Goal: Task Accomplishment & Management: Contribute content

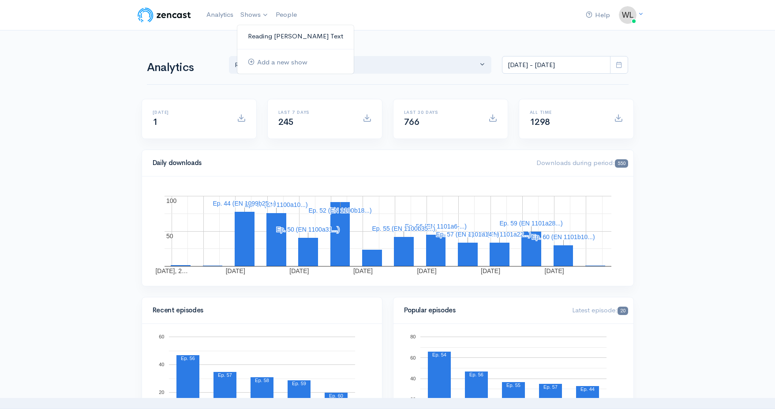
click at [261, 34] on link "Reading [PERSON_NAME]'s Text" at bounding box center [295, 36] width 116 height 15
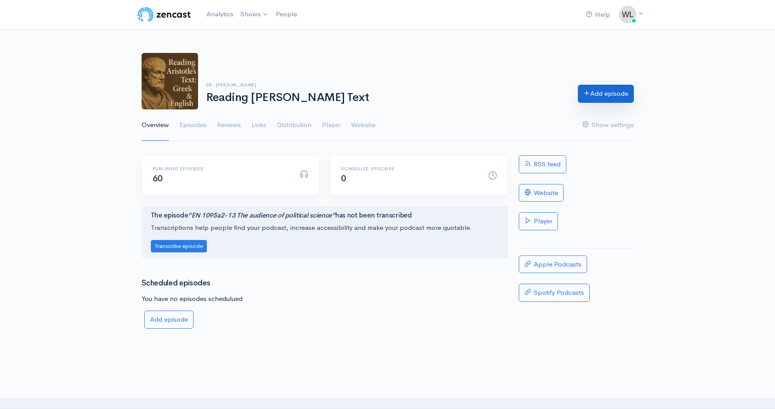
click at [597, 97] on link "Add episode" at bounding box center [606, 94] width 56 height 18
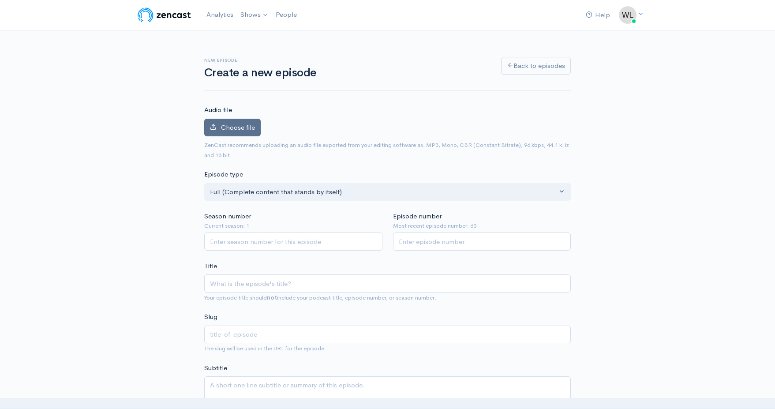
click at [240, 124] on span "Choose file" at bounding box center [238, 127] width 34 height 8
click at [0, 0] on input "Choose file" at bounding box center [0, 0] width 0 height 0
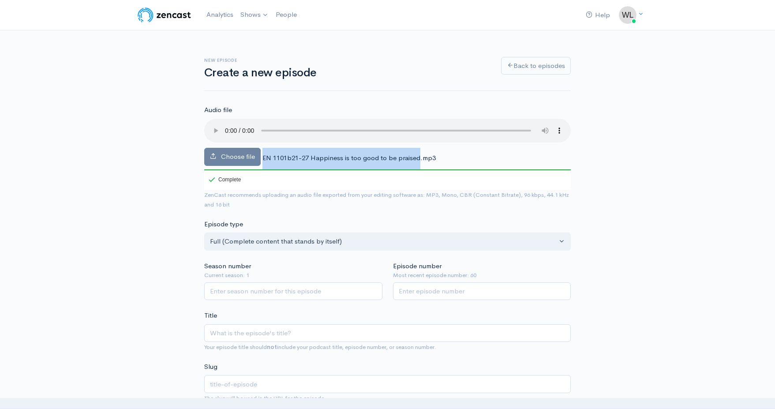
drag, startPoint x: 262, startPoint y: 147, endPoint x: 419, endPoint y: 148, distance: 156.6
click at [419, 154] on span "EN 1101b21-27 Happiness is too good to be praised.mp3" at bounding box center [348, 158] width 173 height 8
copy div "EN 1101b21-27 Happiness is too good to be praised"
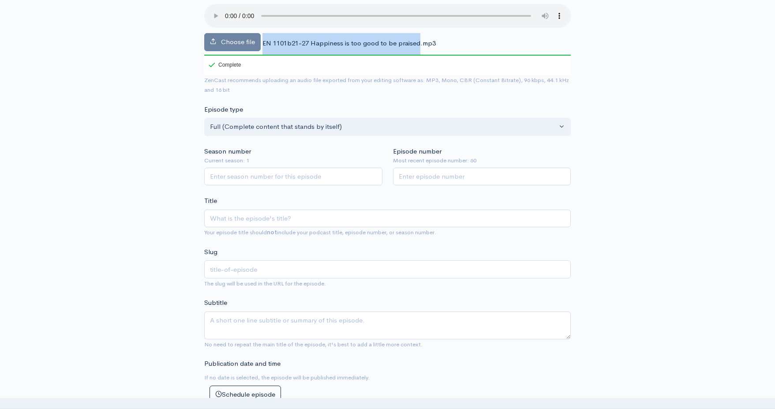
scroll to position [161, 0]
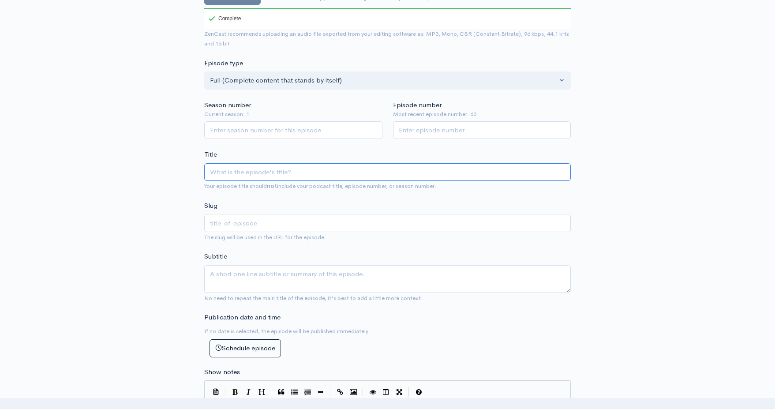
click at [278, 163] on input "Title" at bounding box center [387, 172] width 367 height 18
paste input "EN 1101b21-27 Happiness is too good to be praised"
type input "EN 1101b21-27 Happiness is too good to be praised"
type input "en-1101b21-27-happiness-is-too-good-to-be-praised"
type input "EN 1101b21-27 Happiness is too good to be praised"
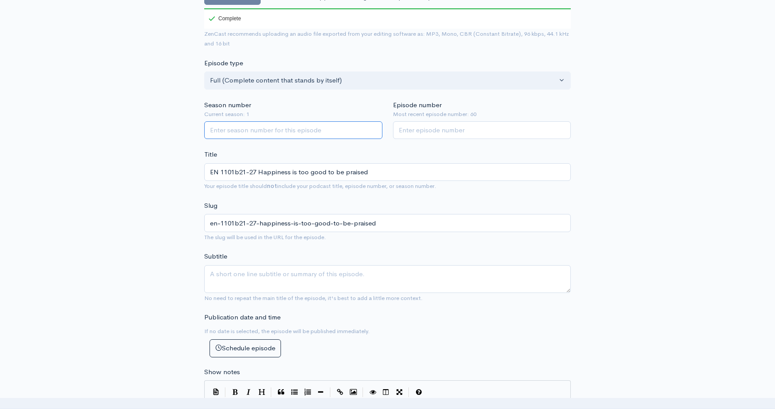
click at [274, 123] on input "Season number" at bounding box center [293, 130] width 178 height 18
type input "1"
click at [430, 122] on input "Episode number" at bounding box center [482, 130] width 178 height 18
type input "61"
click at [310, 265] on textarea "Subtitle" at bounding box center [387, 279] width 367 height 28
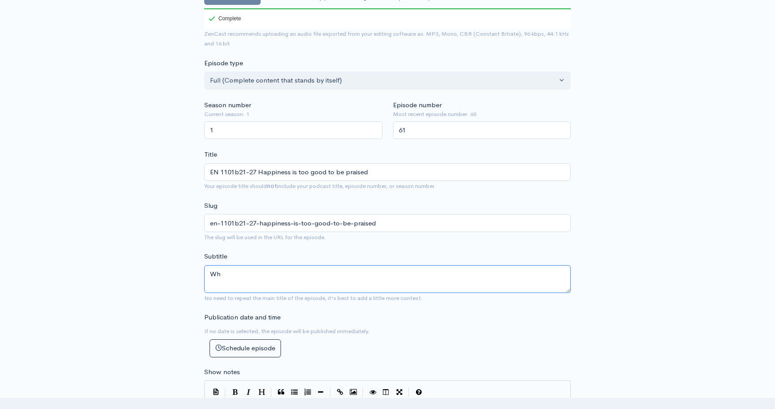
type textarea "W"
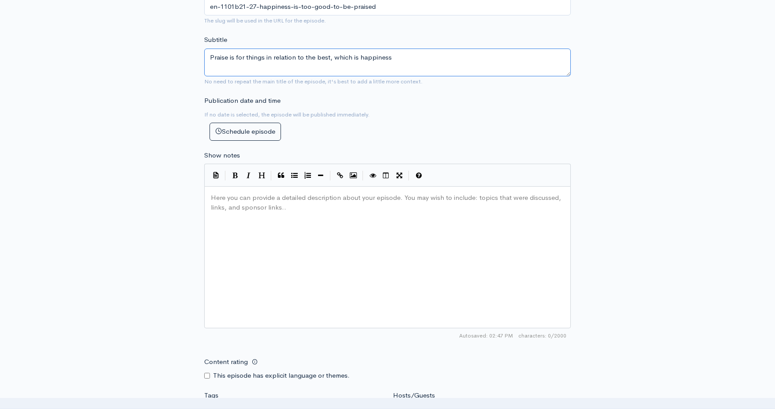
scroll to position [379, 0]
type textarea "Praise is for things in relation to the best, which is happiness"
click at [298, 259] on div "Here you can provide a detailed description about your episode. You may wish to…" at bounding box center [398, 267] width 379 height 154
click at [265, 240] on div "Here you can provide a detailed description about your episode. You may wish to…" at bounding box center [398, 267] width 379 height 154
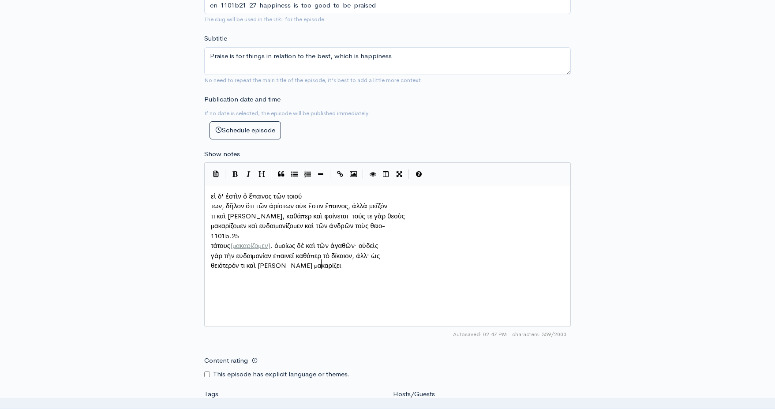
click at [210, 203] on pre "των, δῆλον ὅτι τῶν ἀρίστων οὐκ ἔστιν ἔπαινος, ἀλλὰ μεῖζόν" at bounding box center [387, 206] width 357 height 10
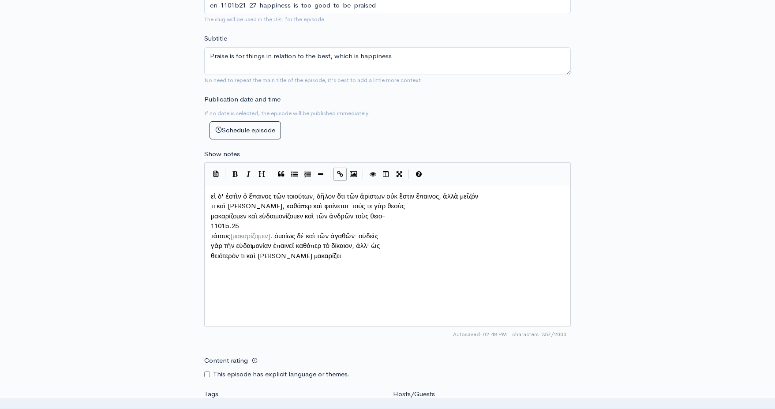
click at [279, 232] on span "τάτους [ μακαρίζομεν ] . ὁμοίως δὲ καὶ τῶν ἀγαθῶν· οὐδεὶς" at bounding box center [295, 236] width 168 height 8
click at [238, 232] on span "μακαρίζομεν. ὁμοίως δὲ καὶ τῶν ἀγαθῶν· οὐδεὶς" at bounding box center [304, 236] width 144 height 8
click at [210, 211] on pre "μακαρίζομεν καὶ εὐδαιμονίζομεν καὶ τῶν ἀνδρῶν τοὺς θειο-" at bounding box center [387, 216] width 357 height 10
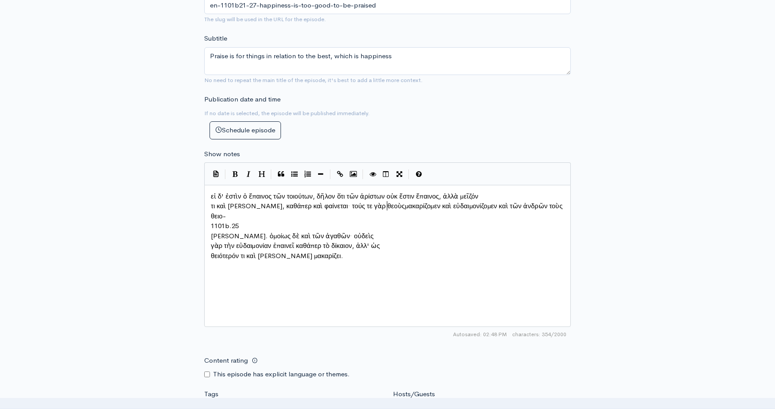
scroll to position [4, 2]
click at [210, 202] on pre "τι καὶ βέλτιον, καθάπερ καὶ φαίνεται· τούς τε γὰρ θεοὺς μακαρίζομεν καὶ εὐδαιμο…" at bounding box center [387, 211] width 357 height 20
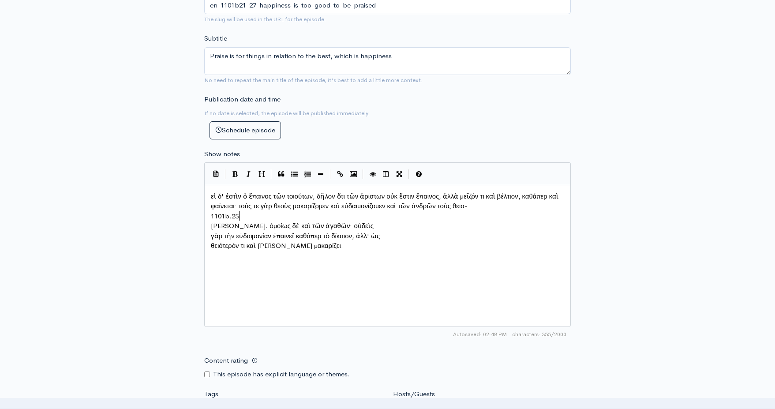
type textarea "1101b.25"
drag, startPoint x: 240, startPoint y: 212, endPoint x: 207, endPoint y: 210, distance: 32.7
click at [211, 212] on span "τάτους μακαρίζομεν. ὁμοίως δὲ καὶ τῶν ἀγαθῶν· οὐδεὶς" at bounding box center [292, 216] width 163 height 8
click at [210, 223] on pre "γὰρ τὴν εὐδαιμονίαν ἐπαινεῖ καθάπερ τὸ δίκαιον, ἀλλ' ὡς" at bounding box center [387, 226] width 357 height 10
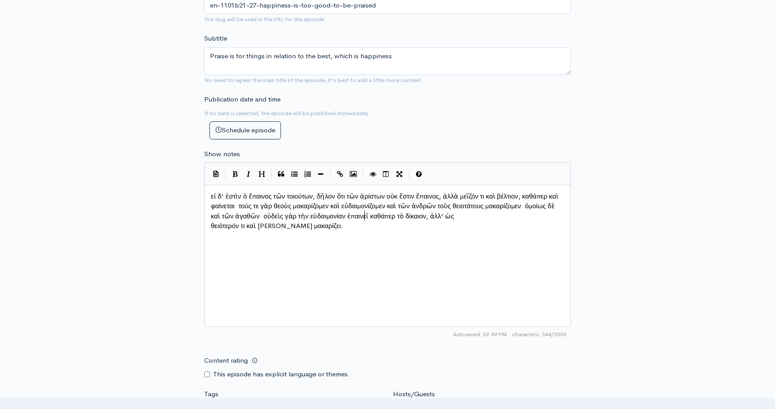
click at [212, 221] on span "θειότερόν τι καὶ βέλτιον μακαρίζει." at bounding box center [277, 225] width 132 height 8
click at [328, 247] on div "x εἰ δ' ἐστὶν ὁ ἔπαινος τῶν τοιούτων, δῆλον ὅτι τῶν ἀρίστων οὐκ ἔστιν ἔπαινος, …" at bounding box center [398, 267] width 379 height 154
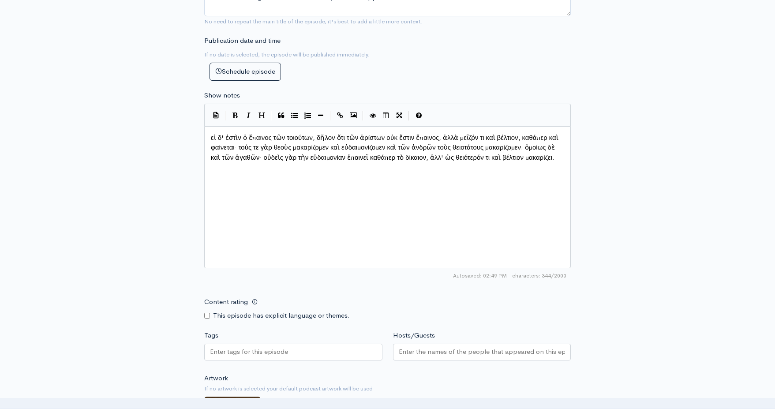
scroll to position [594, 0]
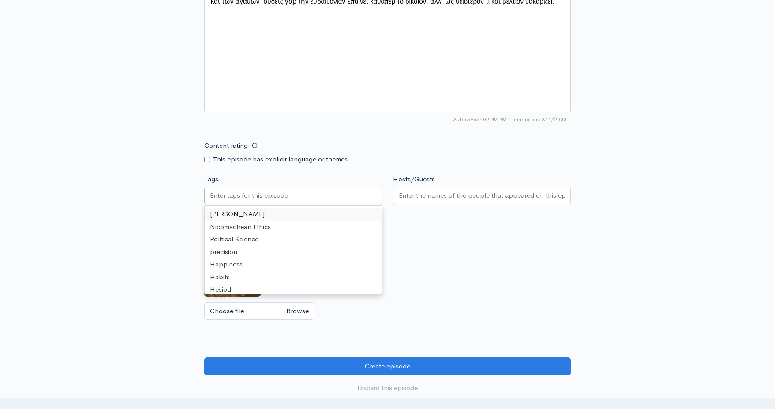
click at [275, 196] on input "Tags" at bounding box center [249, 196] width 79 height 10
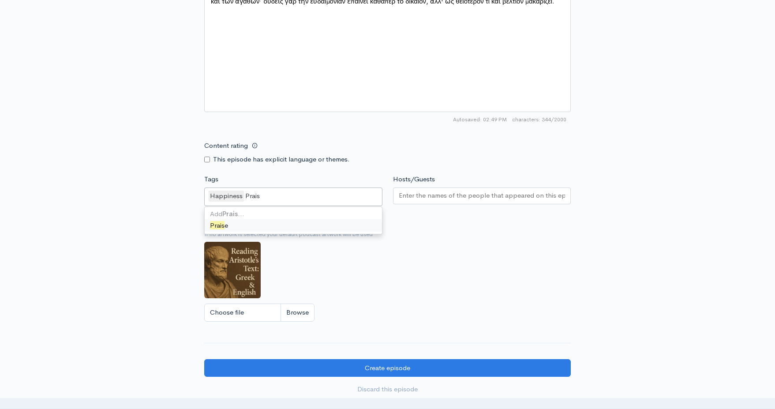
type input "Praise"
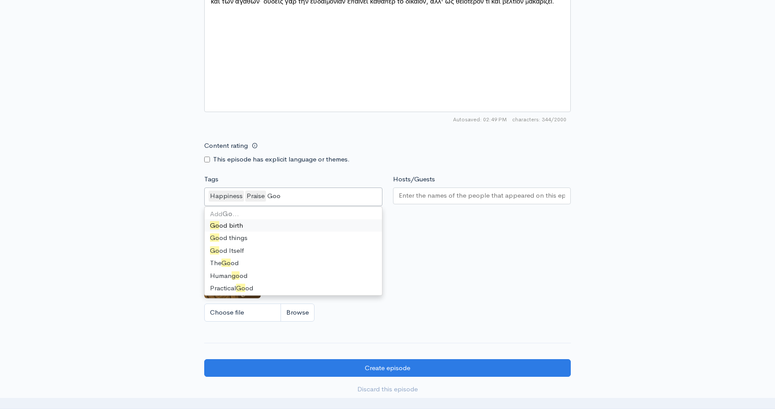
type input "Good"
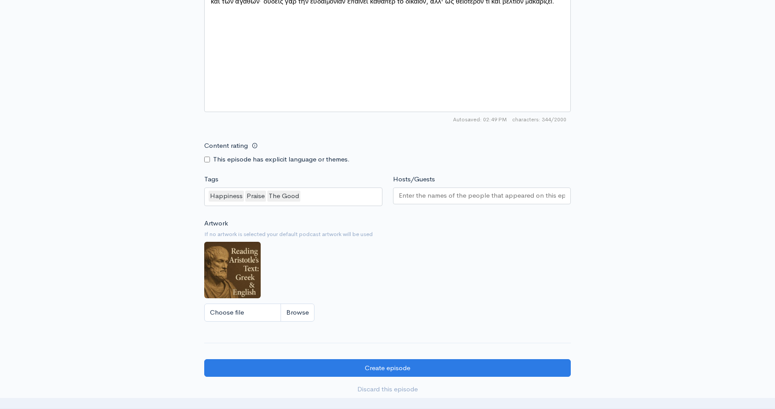
click at [536, 230] on small "If no artwork is selected your default podcast artwork will be used" at bounding box center [387, 234] width 367 height 9
click at [488, 193] on input "Hosts/Guests" at bounding box center [482, 196] width 167 height 10
click at [437, 254] on div "Artwork If no artwork is selected your default podcast artwork will be used Cho…" at bounding box center [387, 272] width 367 height 109
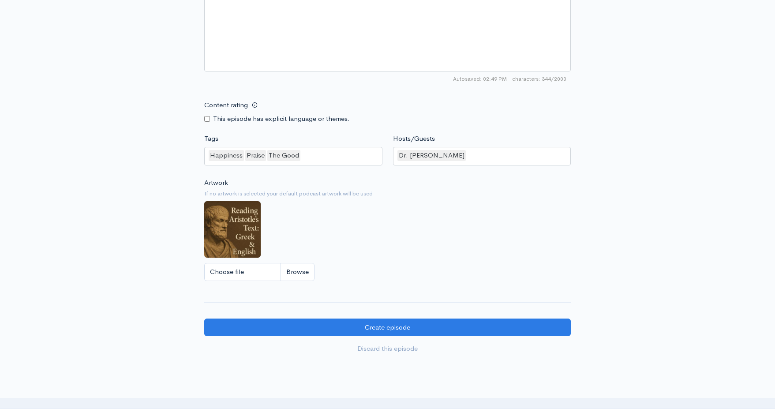
scroll to position [661, 0]
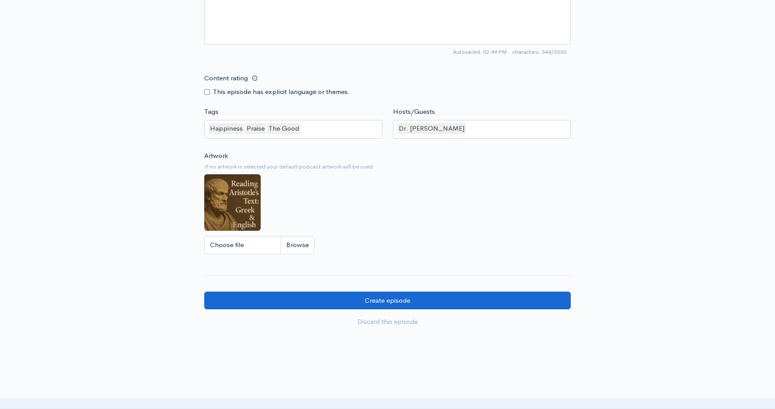
click at [424, 296] on input "Create episode" at bounding box center [387, 301] width 367 height 18
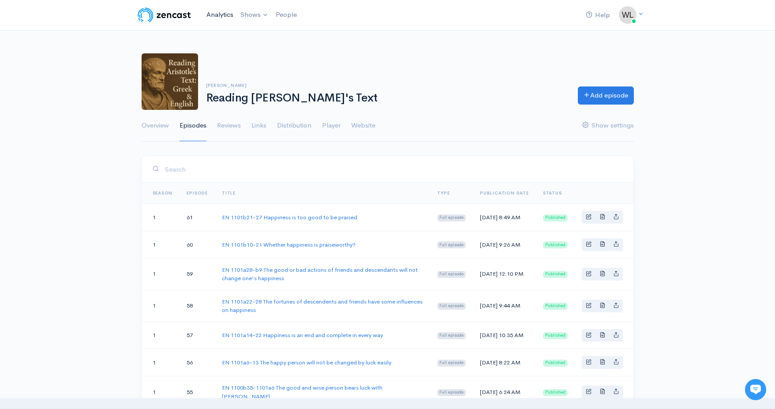
click at [219, 15] on link "Analytics" at bounding box center [220, 14] width 34 height 19
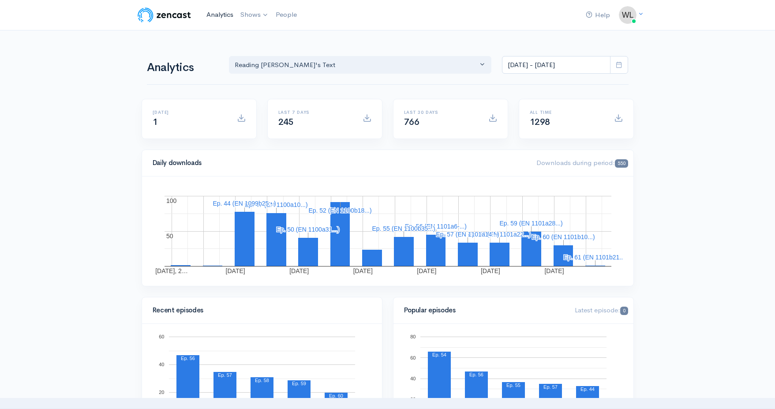
click at [219, 15] on link "Analytics" at bounding box center [220, 14] width 34 height 19
click at [621, 68] on icon at bounding box center [619, 64] width 7 height 7
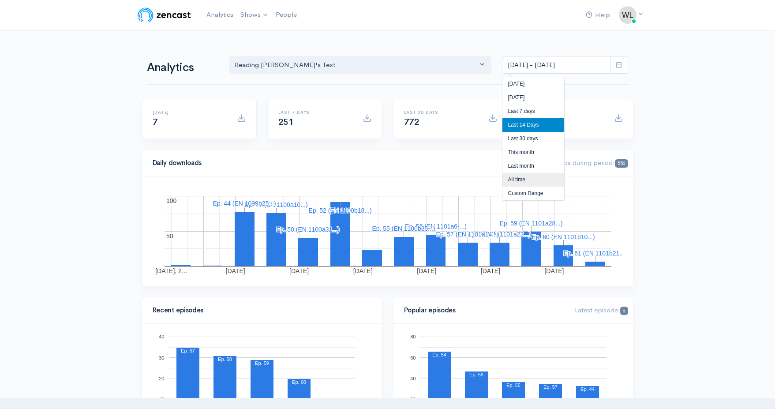
click at [528, 182] on li "All time" at bounding box center [533, 180] width 62 height 14
type input "Jun 14, 2025 - Aug 20, 2025"
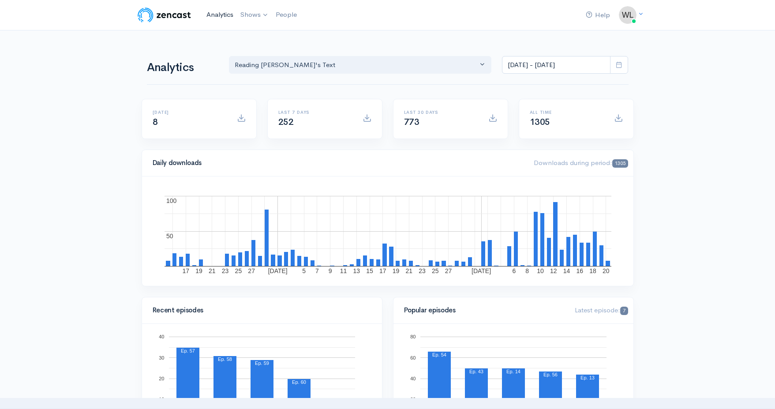
click at [213, 15] on link "Analytics" at bounding box center [220, 14] width 34 height 19
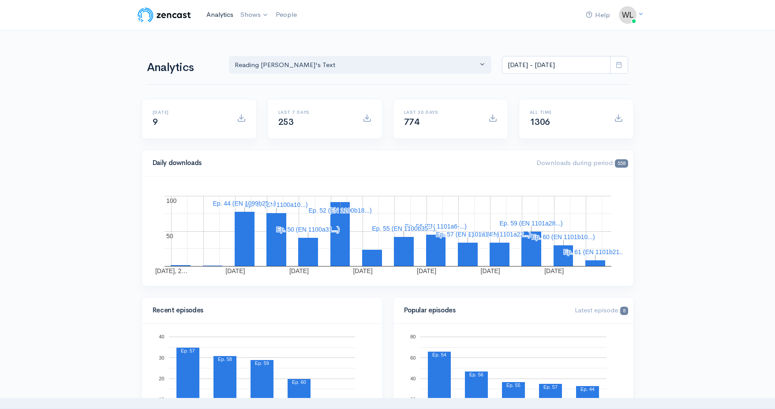
click at [213, 16] on link "Analytics" at bounding box center [220, 14] width 34 height 19
click at [220, 14] on link "Analytics" at bounding box center [220, 14] width 34 height 19
click at [218, 11] on link "Analytics" at bounding box center [220, 14] width 34 height 19
click at [216, 15] on link "Analytics" at bounding box center [220, 14] width 34 height 19
click at [228, 13] on link "Analytics" at bounding box center [220, 14] width 34 height 19
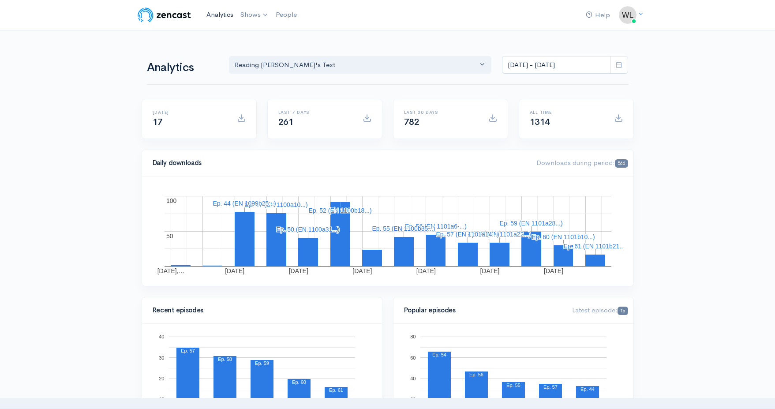
click at [217, 12] on link "Analytics" at bounding box center [220, 14] width 34 height 19
click at [216, 11] on link "Analytics" at bounding box center [220, 14] width 34 height 19
click at [214, 16] on link "Analytics" at bounding box center [220, 14] width 34 height 19
click at [262, 33] on link "Reading [PERSON_NAME]'s Text" at bounding box center [298, 36] width 122 height 15
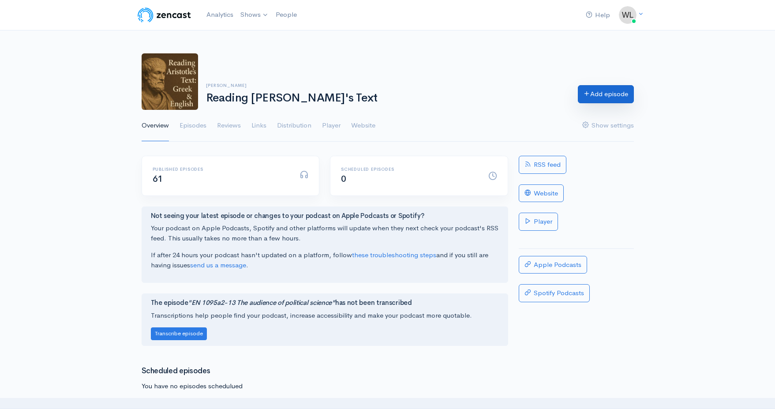
click at [584, 96] on icon at bounding box center [587, 93] width 7 height 7
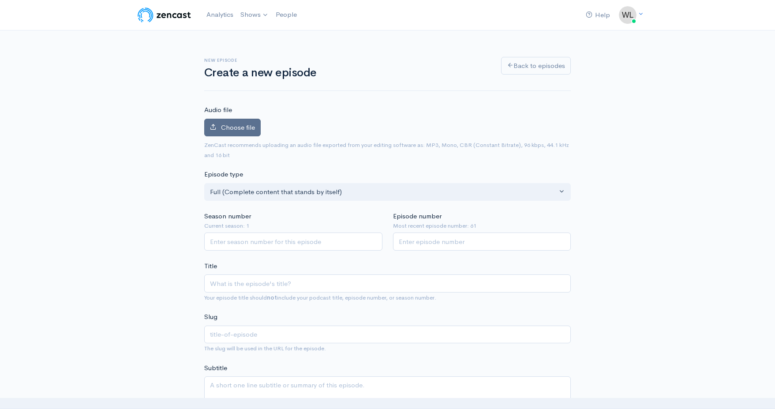
click at [242, 127] on span "Choose file" at bounding box center [238, 127] width 34 height 8
click at [0, 0] on input "Choose file" at bounding box center [0, 0] width 0 height 0
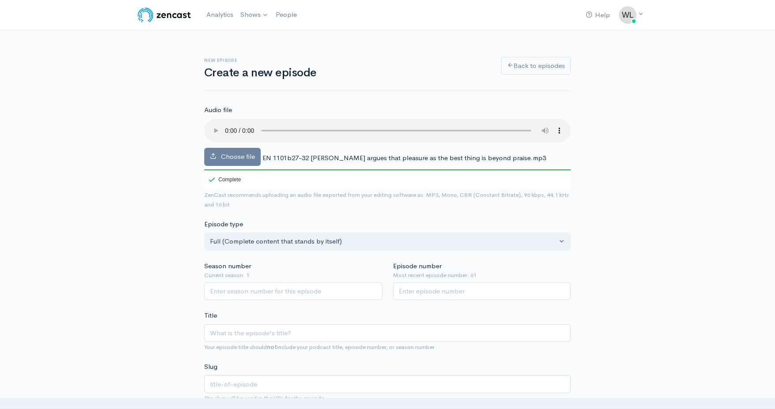
click at [287, 154] on span "EN 1101b27-32 Eudoxus argues that pleasure as the best thing is beyond praise.m…" at bounding box center [404, 158] width 284 height 8
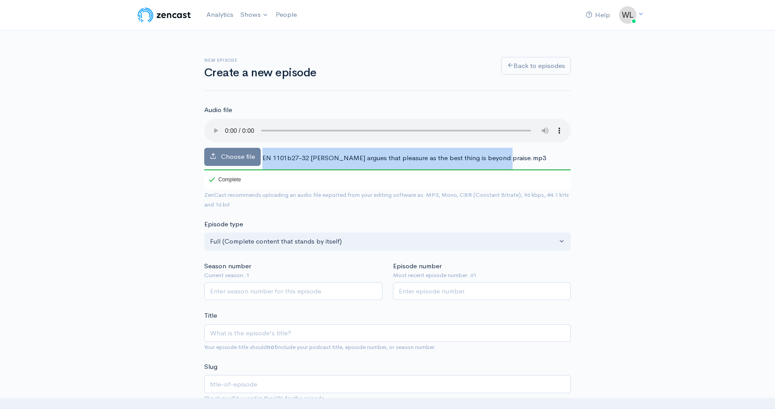
drag, startPoint x: 262, startPoint y: 147, endPoint x: 499, endPoint y: 150, distance: 236.5
click at [499, 154] on span "EN 1101b27-32 Eudoxus argues that pleasure as the best thing is beyond praise.m…" at bounding box center [404, 158] width 284 height 8
copy div "EN 1101b27-32 [PERSON_NAME] argues that pleasure as the best thing is beyond pr…"
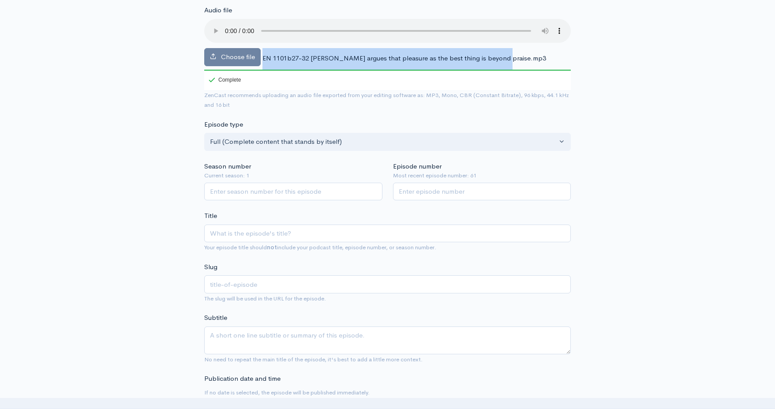
scroll to position [112, 0]
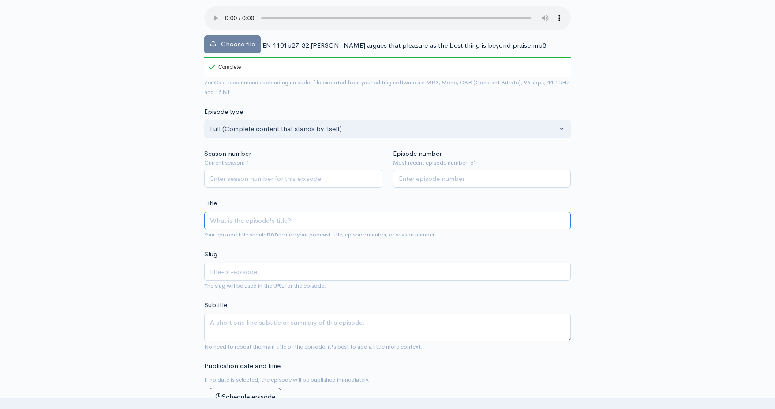
click at [345, 212] on input "Title" at bounding box center [387, 221] width 367 height 18
paste input "EN 1101b27-32 [PERSON_NAME] argues that pleasure as the best thing is beyond pr…"
type input "EN 1101b27-32 [PERSON_NAME] argues that pleasure as the best thing is beyond pr…"
type input "en-1101b27-32-eudoxus-argues-that-pleasure-as-the-best-thing-is-beyond-praise"
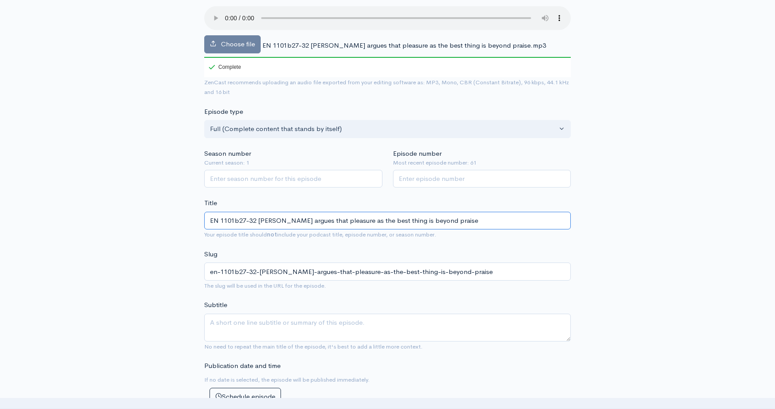
type input "EN 1101b27-32 [PERSON_NAME] argues that pleasure as the best thing is beyond pr…"
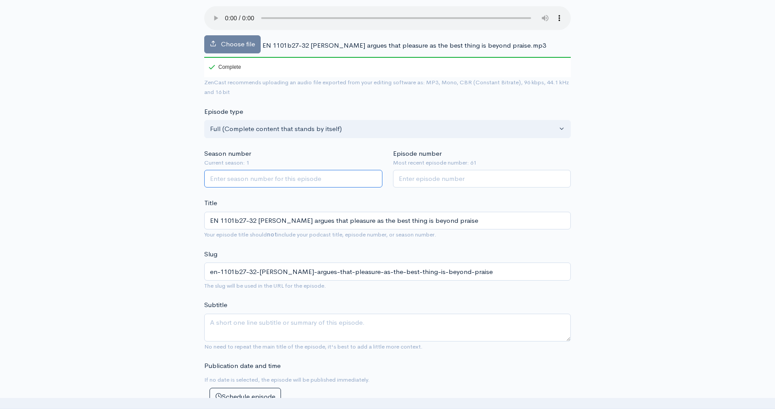
click at [314, 170] on input "Season number" at bounding box center [293, 179] width 178 height 18
type input "1"
click at [438, 170] on input "Episode number" at bounding box center [482, 179] width 178 height 18
type input "62"
click at [382, 314] on textarea "Subtitle" at bounding box center [387, 328] width 367 height 28
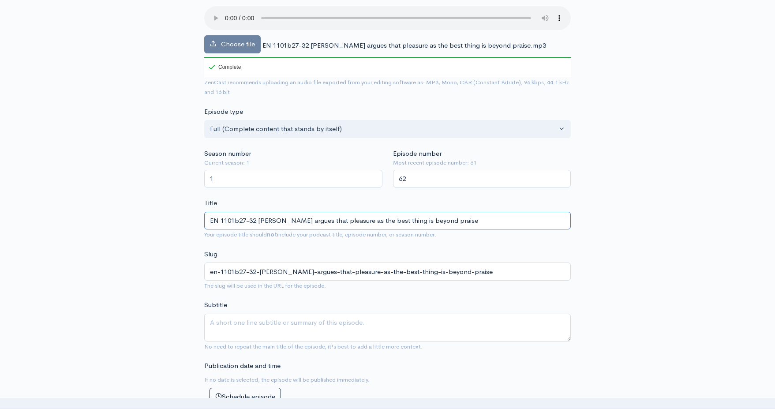
drag, startPoint x: 349, startPoint y: 210, endPoint x: 397, endPoint y: 209, distance: 48.1
click at [397, 212] on input "EN 1101b27-32 [PERSON_NAME] argues that pleasure as the best thing is beyond pr…" at bounding box center [387, 221] width 367 height 18
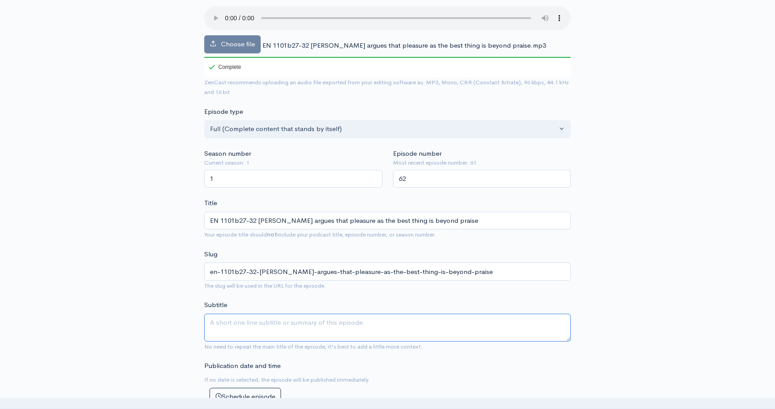
click at [331, 314] on textarea "Subtitle" at bounding box center [387, 328] width 367 height 28
type textarea "W"
click at [301, 314] on textarea "What is best is beyond praise, pleasure is beyond praise," at bounding box center [387, 328] width 367 height 28
click at [394, 314] on textarea "What is best is beyond praise, and pleasure is beyond praise," at bounding box center [387, 328] width 367 height 28
type textarea "What is best is beyond praise, and pleasure is beyond praise. Therefore pleasur…"
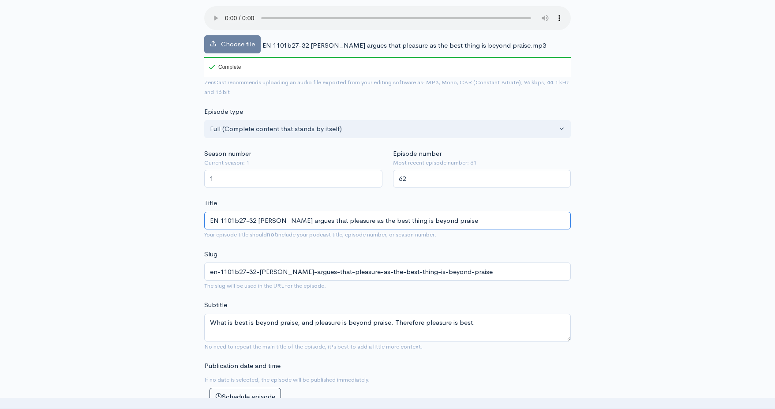
click at [343, 212] on input "EN 1101b27-32 [PERSON_NAME] argues that pleasure as the best thing is beyond pr…" at bounding box center [387, 221] width 367 height 18
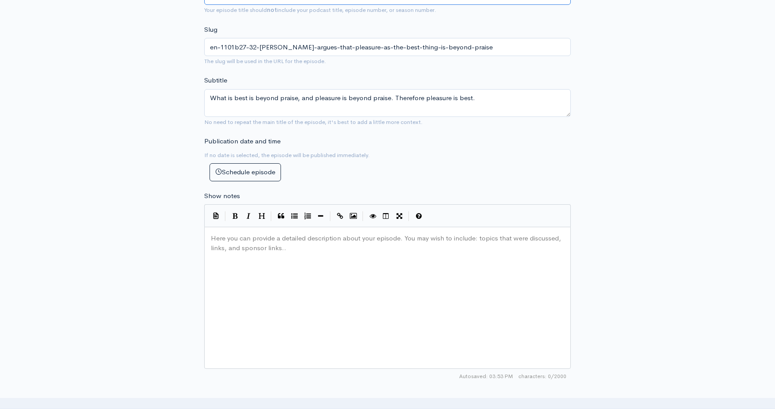
scroll to position [337, 0]
click at [278, 252] on div "Here you can provide a detailed description about your episode. You may wish to…" at bounding box center [398, 308] width 379 height 154
paste textarea
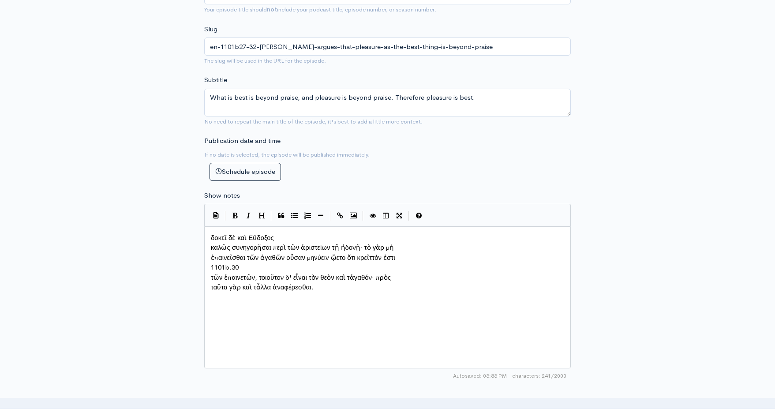
click at [211, 244] on span "καλῶς συνηγορῆσαι περὶ τῶν ἀριστείων τῇ ἡδονῇ· τὸ γὰρ μὴ" at bounding box center [302, 247] width 183 height 8
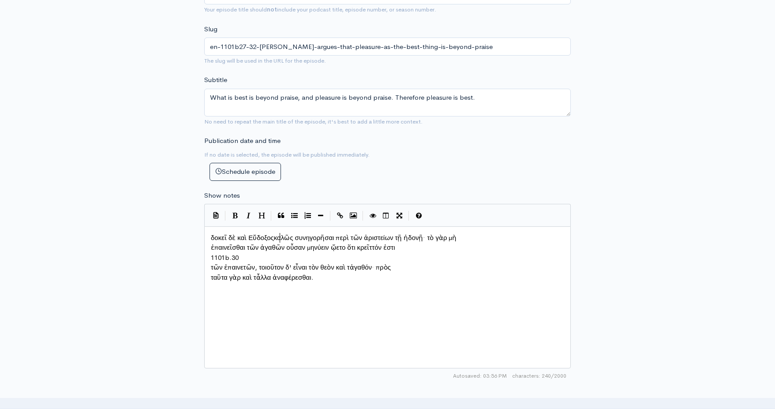
scroll to position [4, 2]
type textarea "1101b.30"
drag, startPoint x: 242, startPoint y: 251, endPoint x: 197, endPoint y: 250, distance: 45.5
click at [208, 252] on div "x δοκεῖ δὲ καὶ Εὔδοξος καλῶς συνηγορῆσαι περὶ τῶν ἀριστείων τῇ ἡδονῇ· τὸ γὰρ μὴ…" at bounding box center [387, 297] width 367 height 142
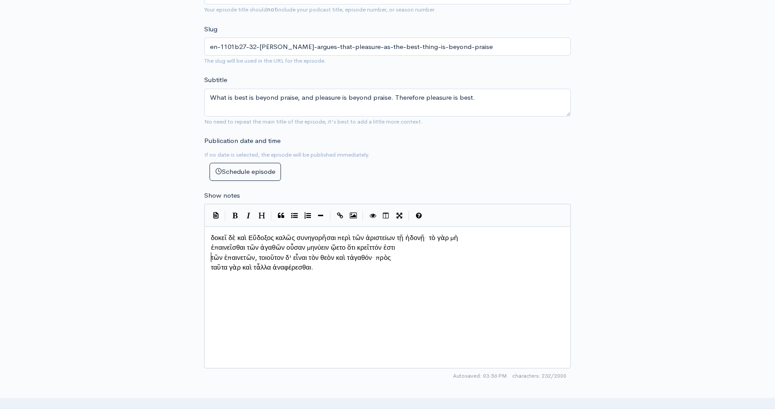
click at [210, 253] on pre "τῶν ἐπαινετῶν, τοιοῦτον δ' εἶναι τὸν θεὸν καὶ τἀγαθόν· πρὸς" at bounding box center [387, 258] width 357 height 10
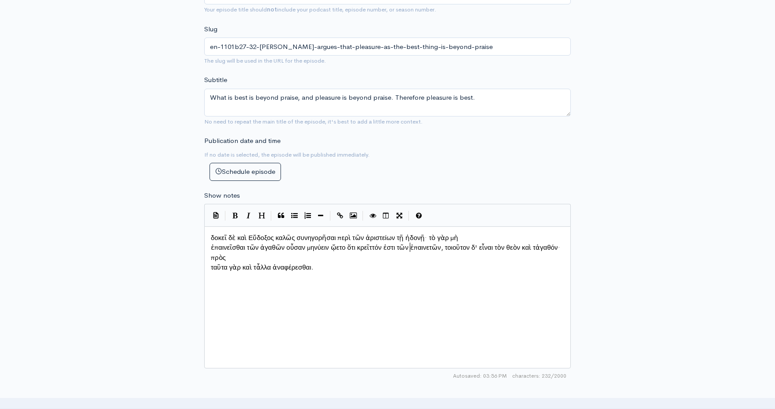
scroll to position [4, 2]
click at [210, 243] on pre "ἐπαινεῖσθαι τῶν ἀγαθῶν οὖσαν μηνύειν ᾤετο ὅτι κρεῖττόν ἐστι τῶν ἐπαινετῶν, τοιο…" at bounding box center [387, 253] width 357 height 20
click at [210, 253] on pre "ταῦτα γὰρ καὶ τἆλλα ἀναφέρεσθαι." at bounding box center [387, 258] width 357 height 10
click at [319, 281] on div "x δοκεῖ δὲ καὶ Εὔδοξος καλῶς συνηγορῆσαι περὶ τῶν ἀριστείων τῇ ἡδονῇ· τὸ γὰρ μὴ…" at bounding box center [398, 308] width 379 height 154
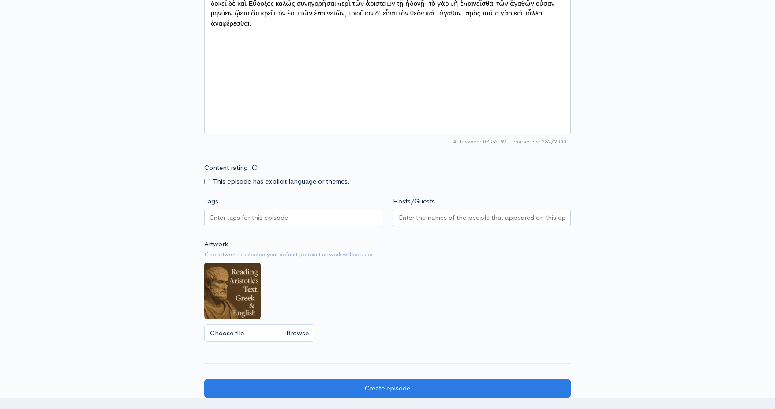
scroll to position [610, 0]
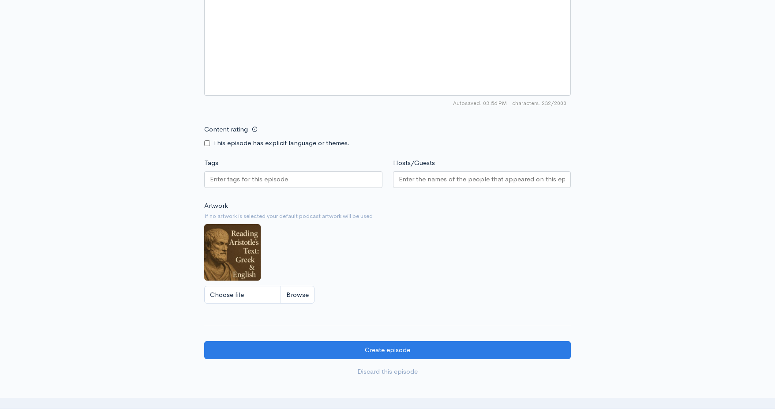
click at [262, 180] on input "Tags" at bounding box center [249, 179] width 79 height 10
type input "Eudoxus"
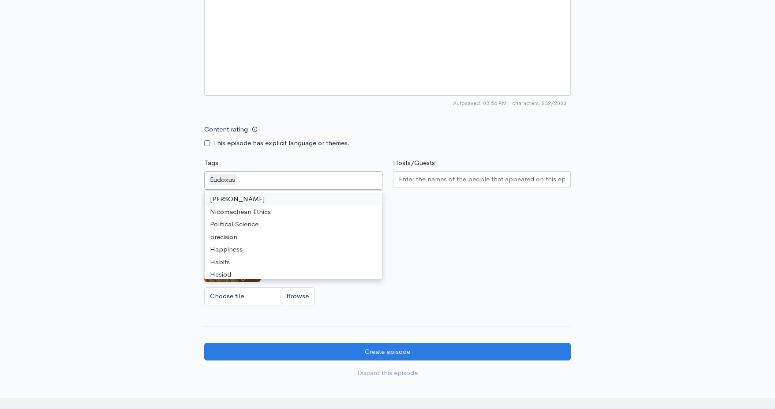
type input "P"
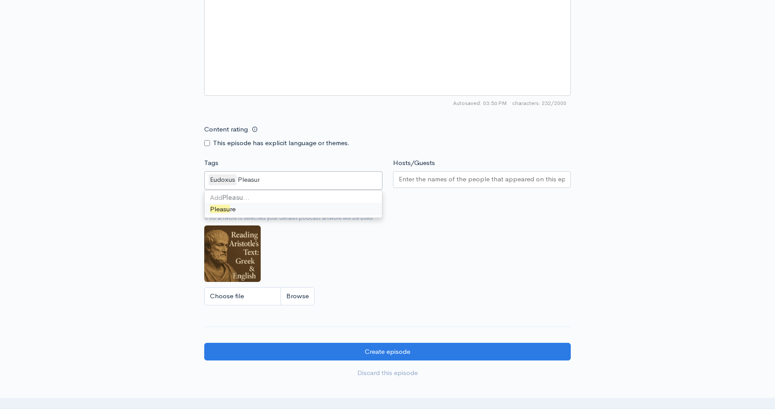
type input "Pleasure"
type input "Praise"
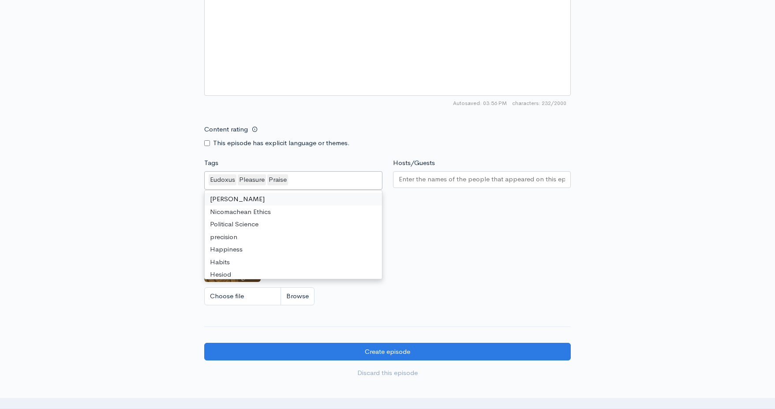
click at [416, 179] on input "Hosts/Guests" at bounding box center [482, 179] width 167 height 10
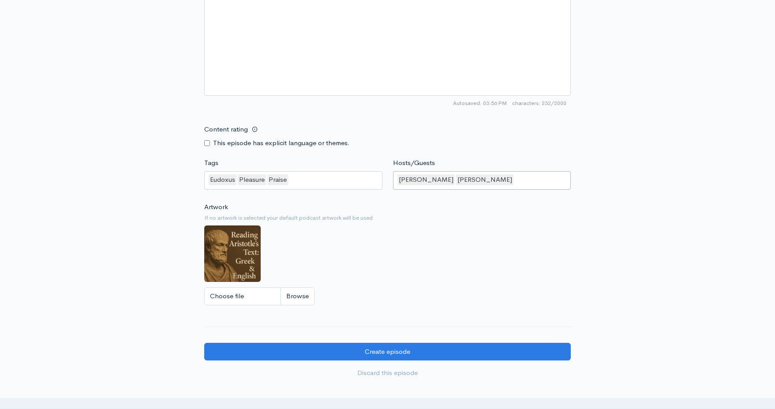
click at [426, 177] on div "Wenqi Li Dr. Wenqi Li" at bounding box center [482, 180] width 178 height 19
click at [394, 260] on div "Artwork If no artwork is selected your default podcast artwork will be used Cho…" at bounding box center [387, 256] width 367 height 109
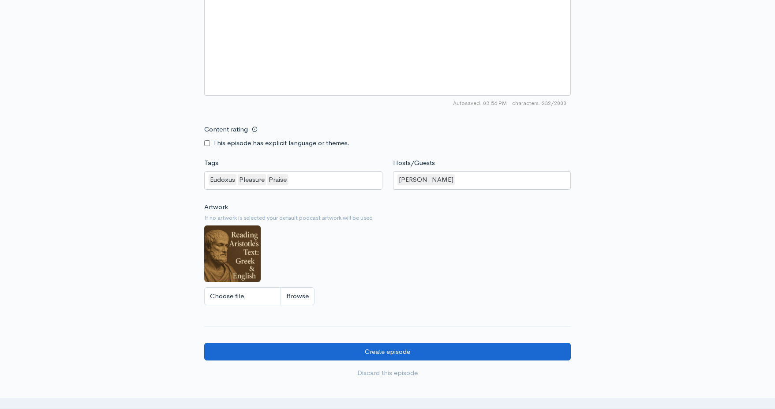
click at [398, 355] on input "Create episode" at bounding box center [387, 352] width 367 height 18
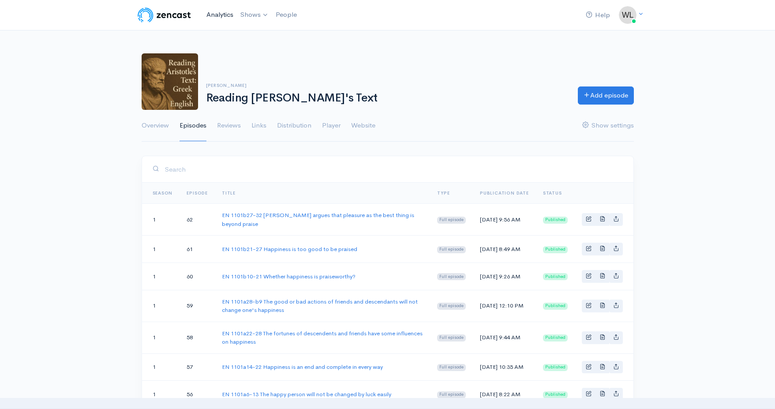
click at [221, 14] on link "Analytics" at bounding box center [220, 14] width 34 height 19
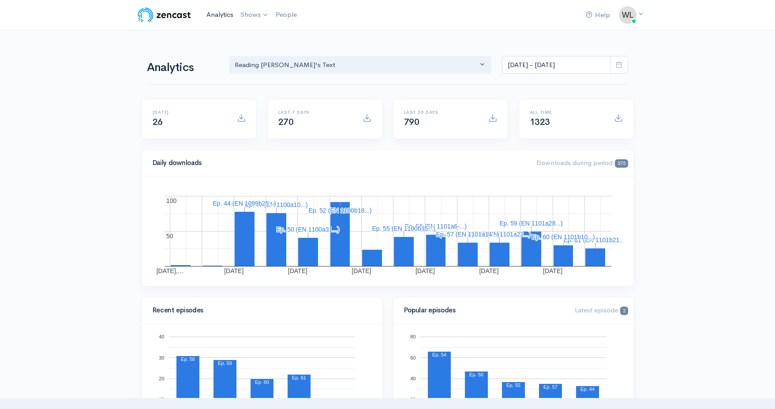
click at [217, 13] on link "Analytics" at bounding box center [220, 14] width 34 height 19
click at [221, 14] on link "Analytics" at bounding box center [220, 14] width 34 height 19
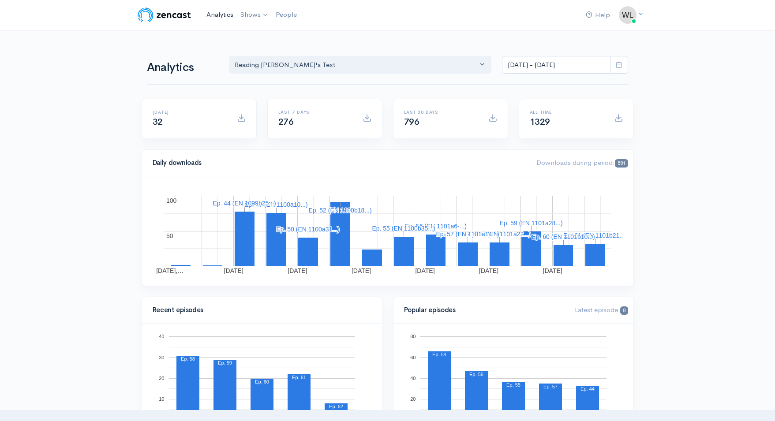
click at [225, 17] on link "Analytics" at bounding box center [220, 14] width 34 height 19
click at [214, 14] on link "Analytics" at bounding box center [220, 14] width 34 height 19
click at [208, 15] on link "Analytics" at bounding box center [220, 14] width 34 height 19
click at [217, 12] on link "Analytics" at bounding box center [220, 14] width 34 height 19
click at [223, 15] on link "Analytics" at bounding box center [220, 14] width 34 height 19
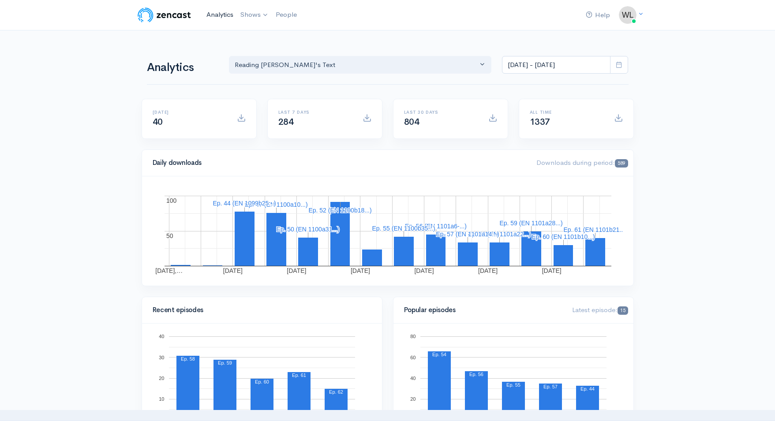
click at [218, 17] on link "Analytics" at bounding box center [220, 14] width 34 height 19
click at [158, 123] on span "40" at bounding box center [158, 121] width 10 height 11
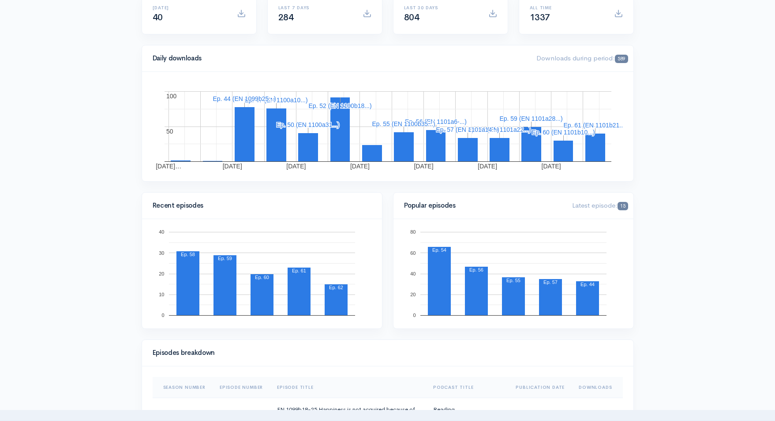
scroll to position [161, 0]
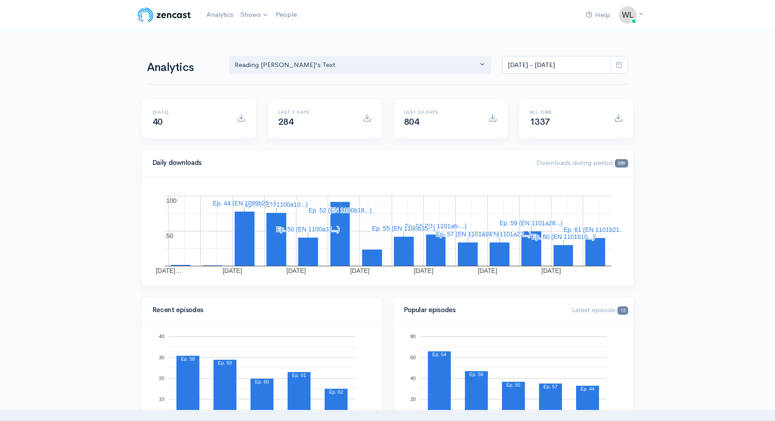
scroll to position [0, 0]
